Goal: Find specific page/section: Find specific page/section

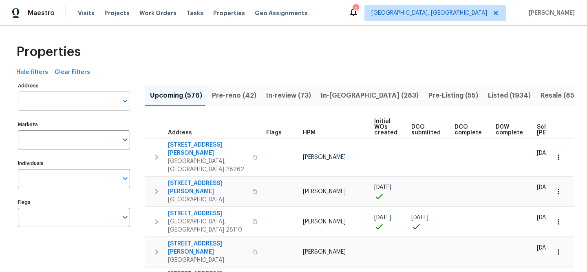
click at [91, 102] on input "Address" at bounding box center [68, 100] width 100 height 19
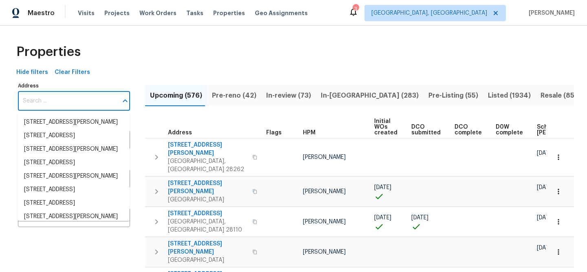
paste input "[STREET_ADDRESS][PERSON_NAME]"
type input "[STREET_ADDRESS][PERSON_NAME]"
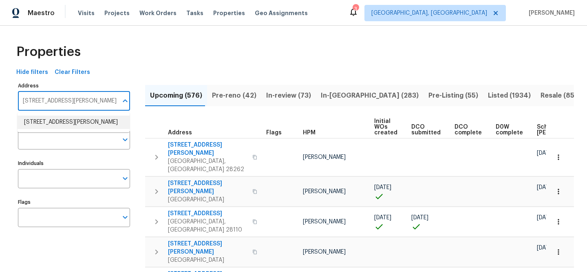
click at [98, 119] on li "[STREET_ADDRESS][PERSON_NAME]" at bounding box center [74, 121] width 112 height 13
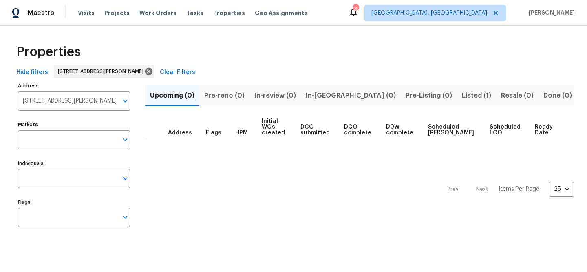
click at [462, 96] on span "Listed (1)" at bounding box center [476, 95] width 29 height 11
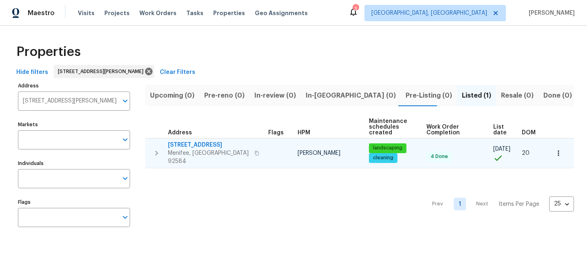
click at [205, 141] on span "[STREET_ADDRESS]" at bounding box center [209, 145] width 82 height 8
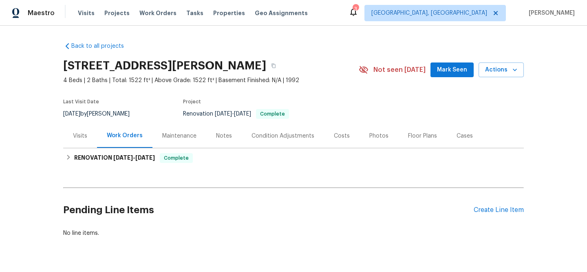
click at [79, 136] on div "Visits" at bounding box center [80, 136] width 14 height 8
